Goal: Find specific page/section: Find specific page/section

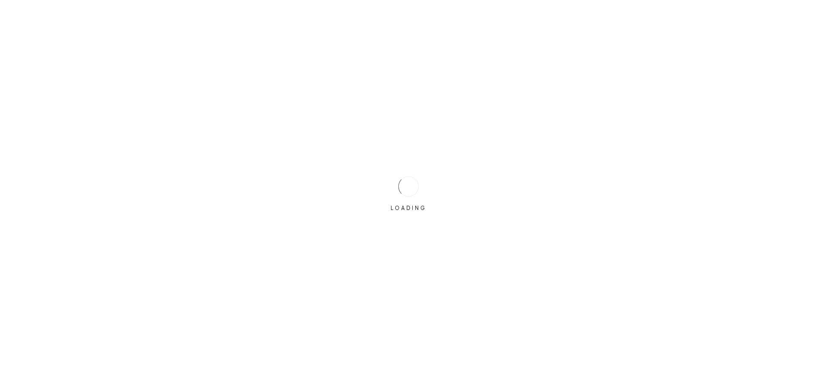
click at [416, 186] on div at bounding box center [408, 186] width 20 height 20
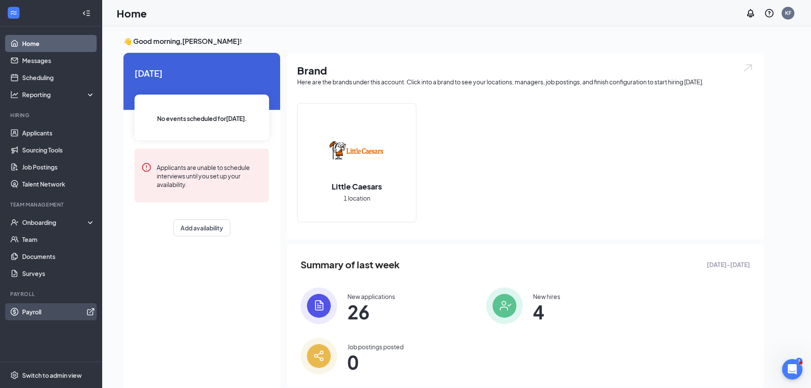
click at [53, 314] on link "Payroll" at bounding box center [58, 311] width 73 height 17
